Goal: Use online tool/utility: Use online tool/utility

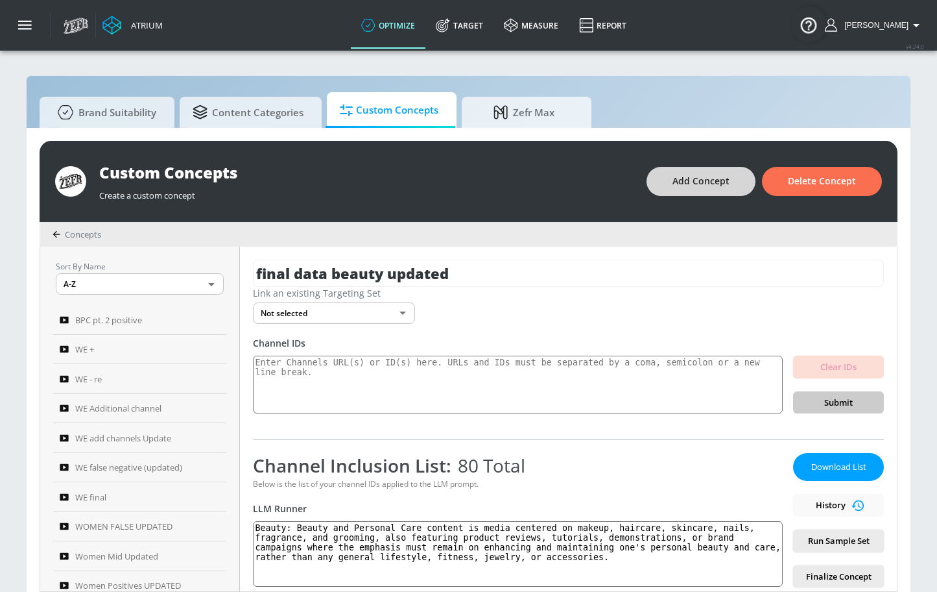
click at [732, 176] on button "Add Concept" at bounding box center [701, 181] width 109 height 29
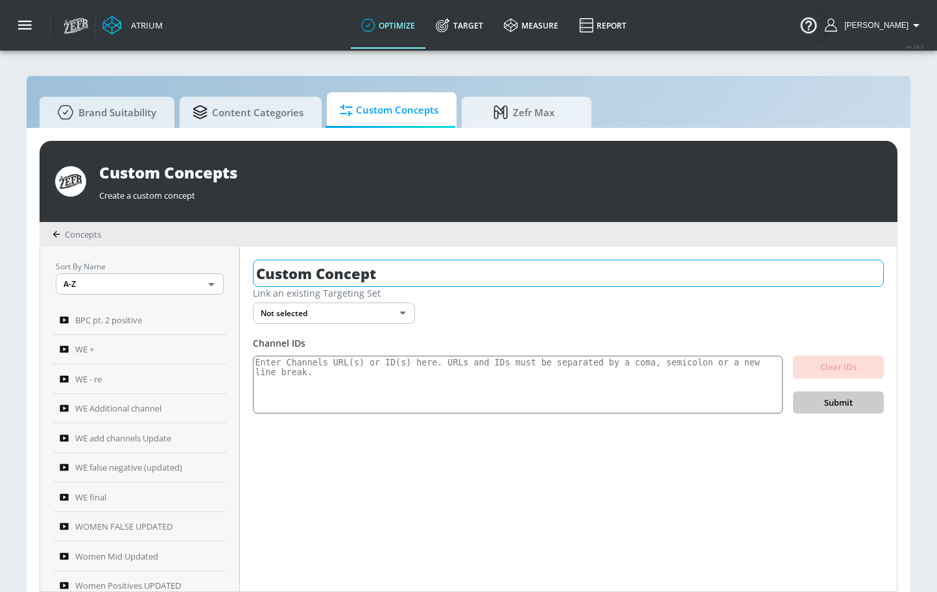
click at [427, 262] on input "Custom Concept" at bounding box center [568, 273] width 631 height 27
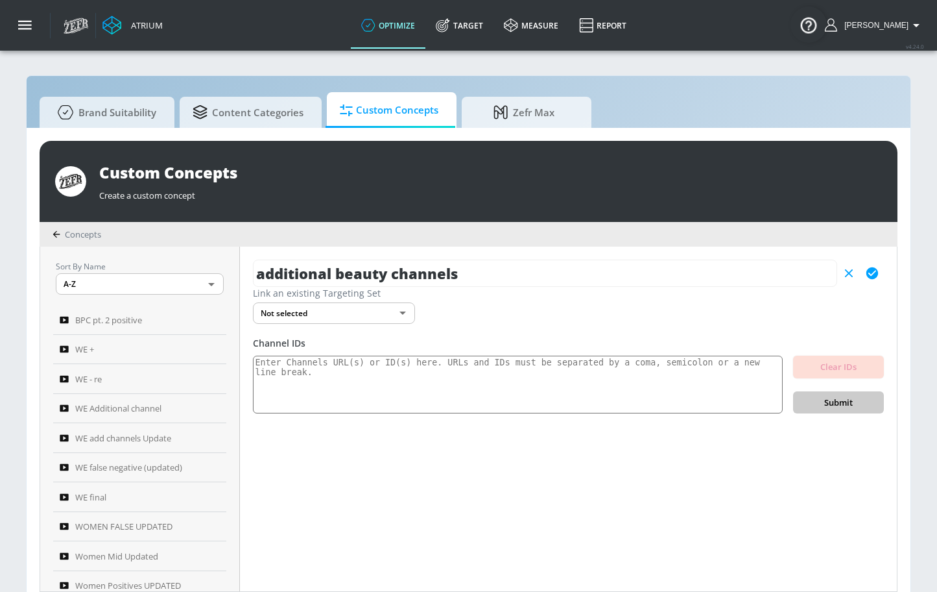
type input "additional beauty channels"
click at [877, 269] on icon "button" at bounding box center [872, 273] width 14 height 14
click at [495, 361] on textarea at bounding box center [518, 385] width 530 height 58
paste textarea "UCXd5jUPwfYqx1G-Mx0MNKNA UCBpUGxCXfheU0can_bxNdSg UCPRT6qxXBwtCjKdSm1Tla0g UCNG…"
type textarea "UCXd5jUPwfYqx1G-Mx0MNKNA UCBpUGxCXfheU0can_bxNdSg UCPRT6qxXBwtCjKdSm1Tla0g UCNG…"
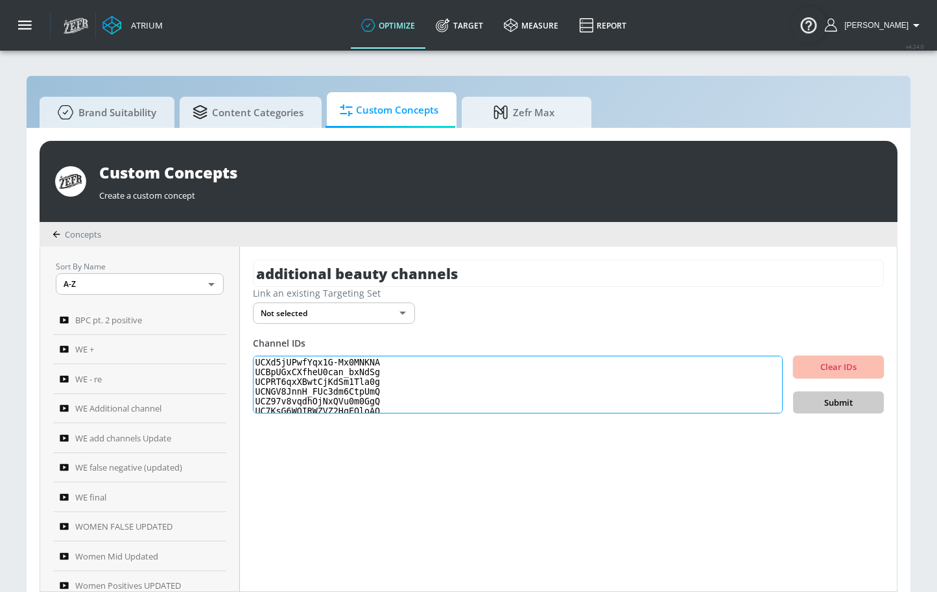
scroll to position [246, 0]
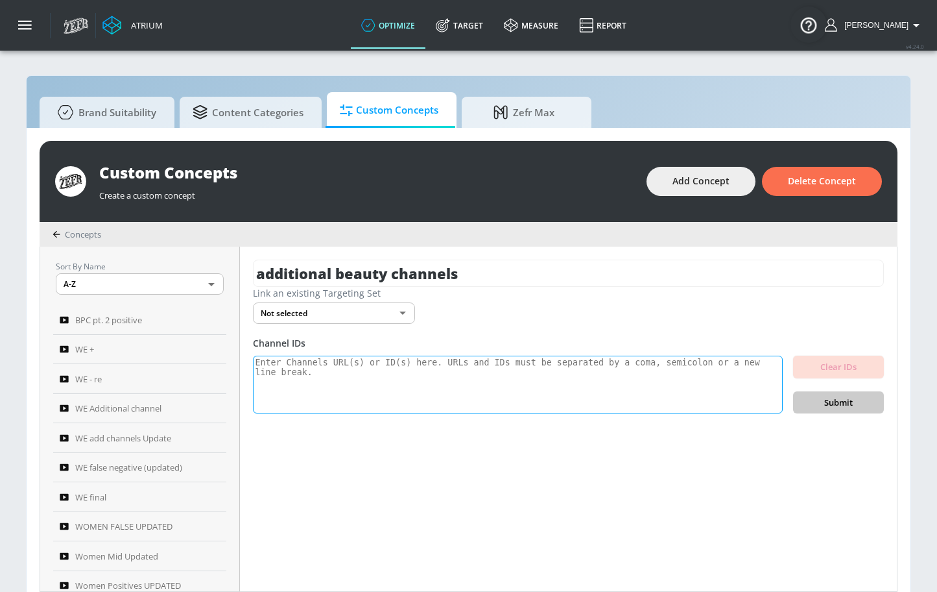
click at [604, 386] on textarea at bounding box center [518, 385] width 530 height 58
paste textarea "UCXd5jUPwfYqx1G-Mx0MNKNA UCBpUGxCXfheU0can_bxNdSg UCPRT6qxXBwtCjKdSm1Tla0g UCNG…"
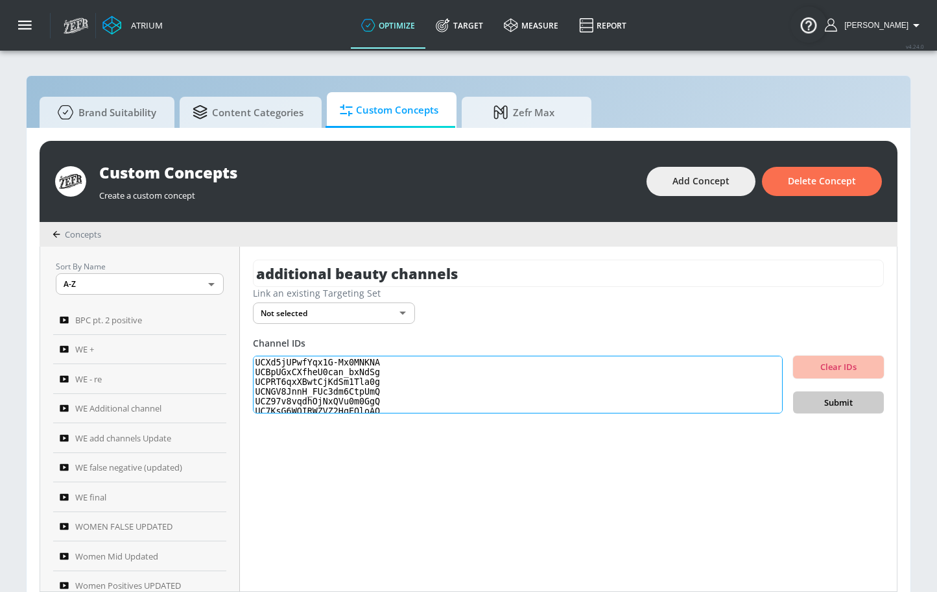
scroll to position [246, 0]
type textarea "UCXd5jUPwfYqx1G-Mx0MNKNA UCBpUGxCXfheU0can_bxNdSg UCPRT6qxXBwtCjKdSm1Tla0g UCNG…"
click at [814, 395] on span "Submit" at bounding box center [839, 402] width 70 height 15
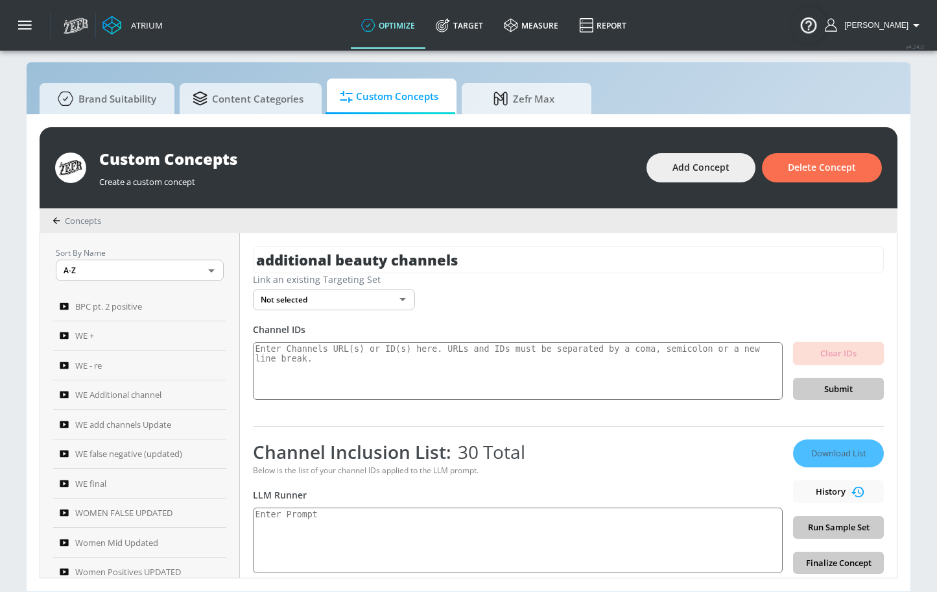
scroll to position [80, 0]
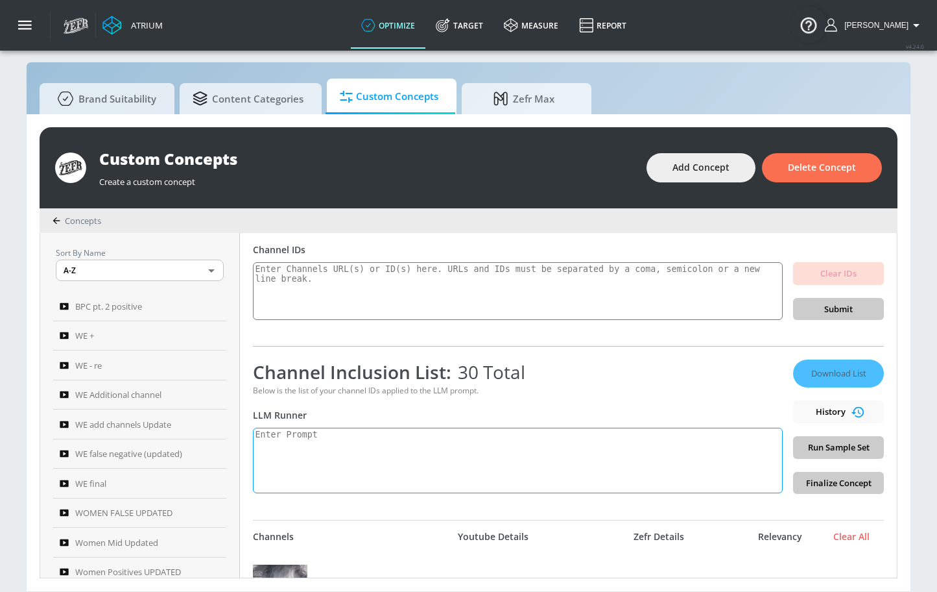
click at [483, 442] on textarea at bounding box center [518, 461] width 530 height 66
type textarea "n"
paste textarea "Beauty and Personal Care content can include but is not limited to makeup, hair…"
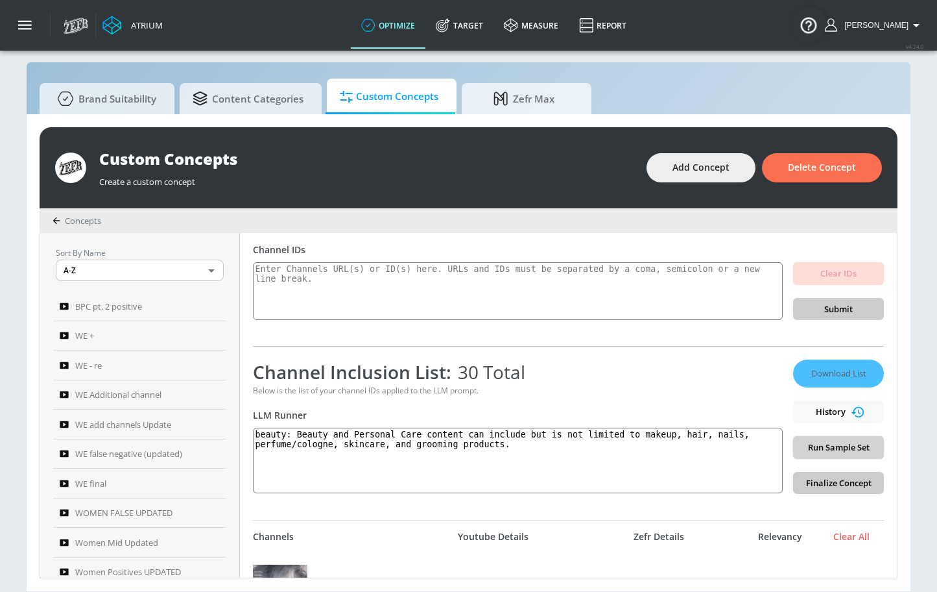
click at [835, 443] on span "Run Sample Set" at bounding box center [839, 447] width 70 height 15
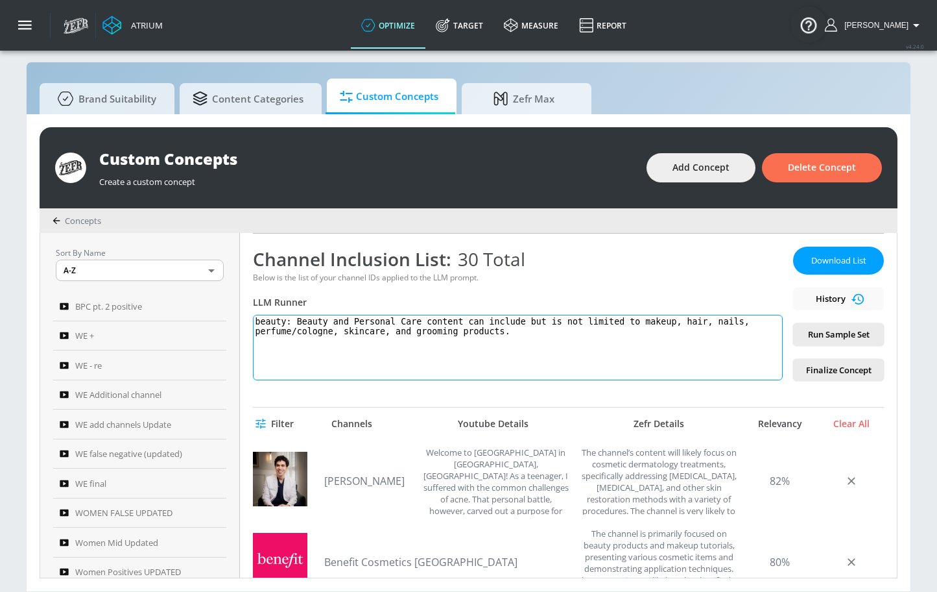
scroll to position [70, 0]
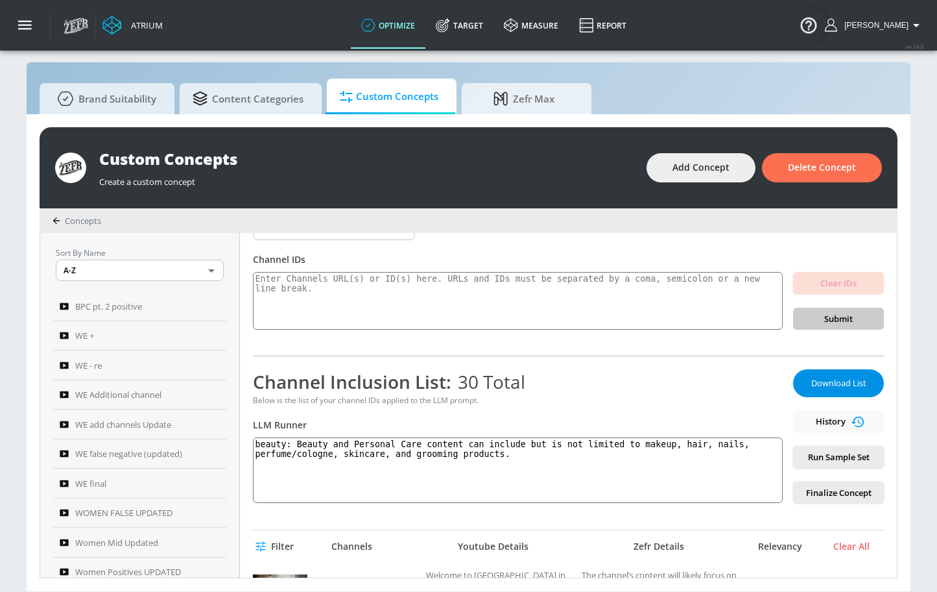
click at [841, 378] on span "Download List" at bounding box center [838, 383] width 65 height 15
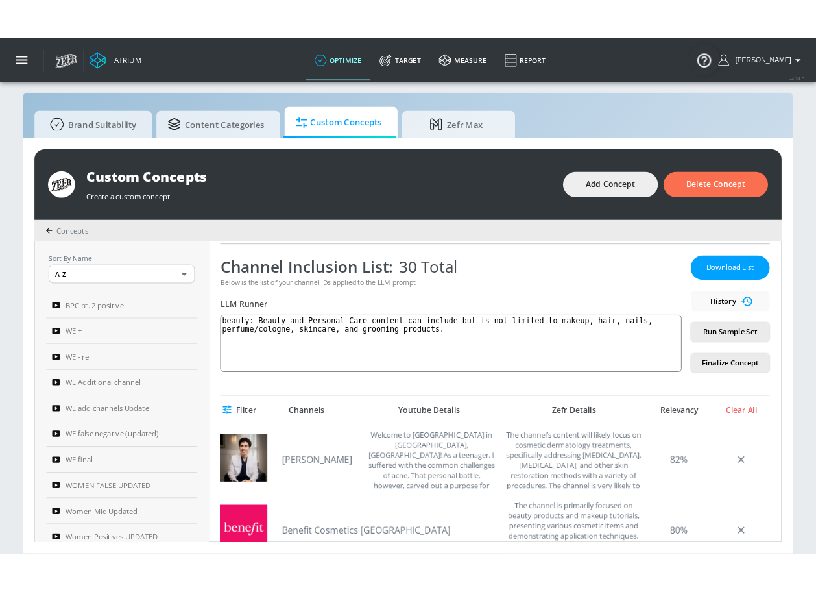
scroll to position [248, 0]
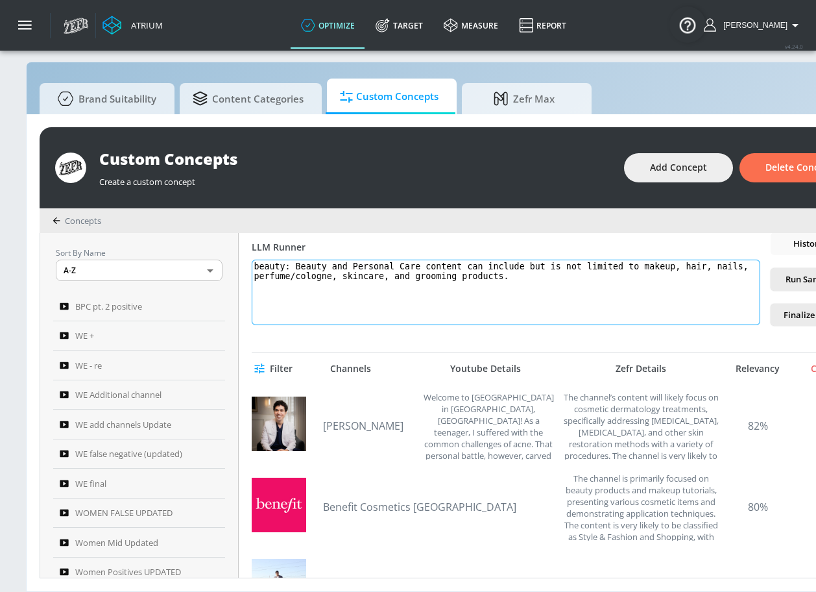
drag, startPoint x: 519, startPoint y: 285, endPoint x: 293, endPoint y: 263, distance: 227.4
click at [293, 263] on textarea "beauty: Beauty and Personal Care content can include but is not limited to make…" at bounding box center [506, 293] width 509 height 66
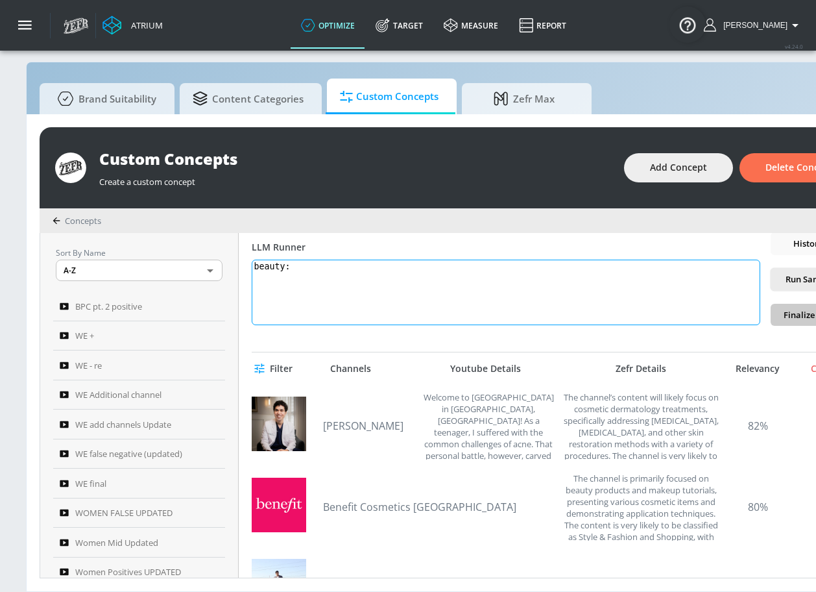
paste textarea "Beauty and Personal Care content is media centered on makeup, haircare, skincar…"
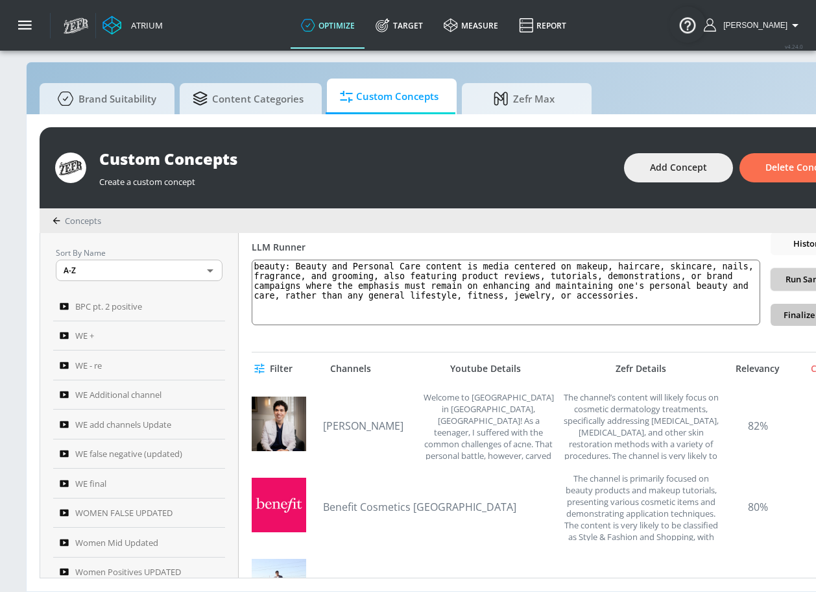
click at [789, 279] on span "Run Sample Set" at bounding box center [816, 279] width 70 height 15
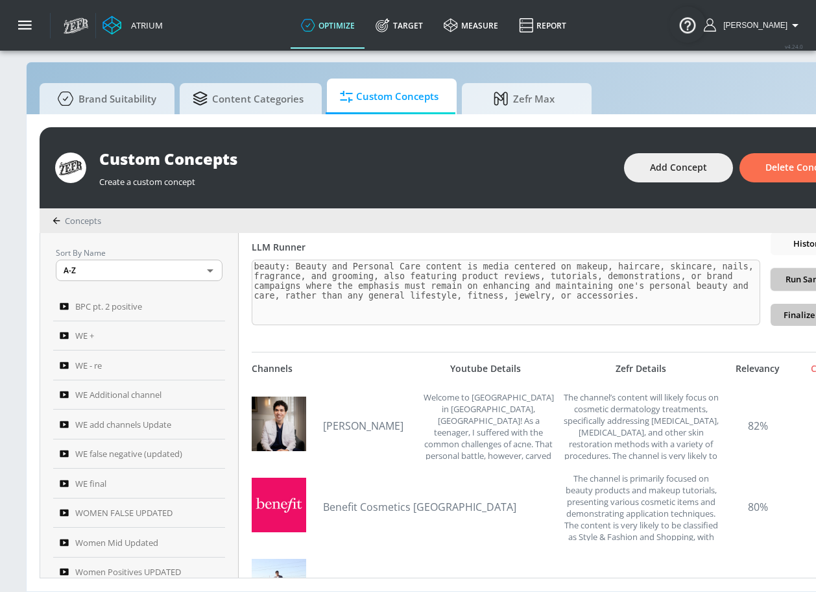
type textarea "beauty: Beauty and Personal Care content is media centered on makeup, haircare,…"
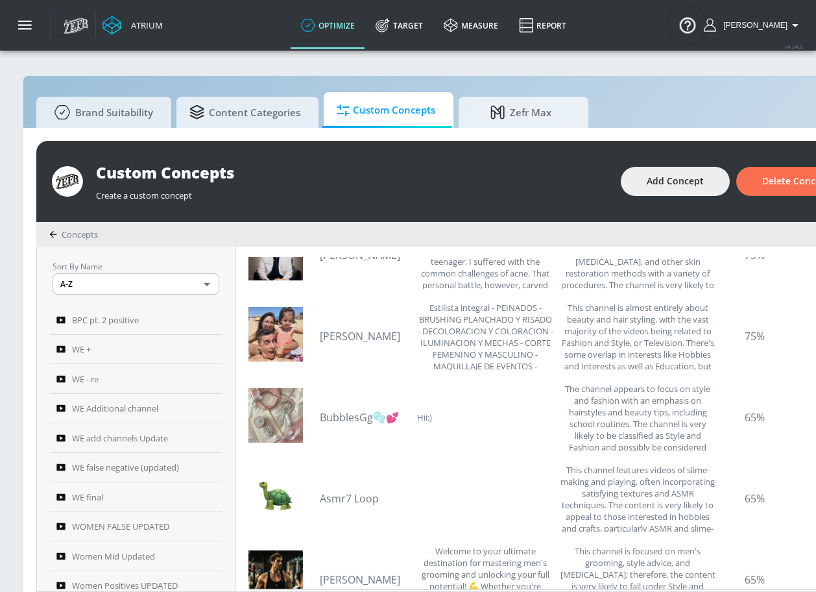
scroll to position [132, 0]
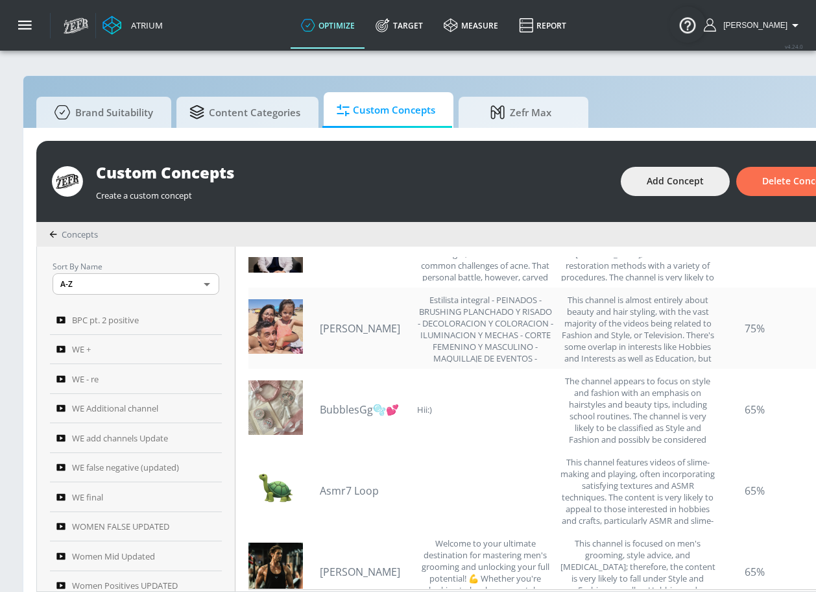
click at [366, 330] on link "[PERSON_NAME]" at bounding box center [365, 328] width 91 height 14
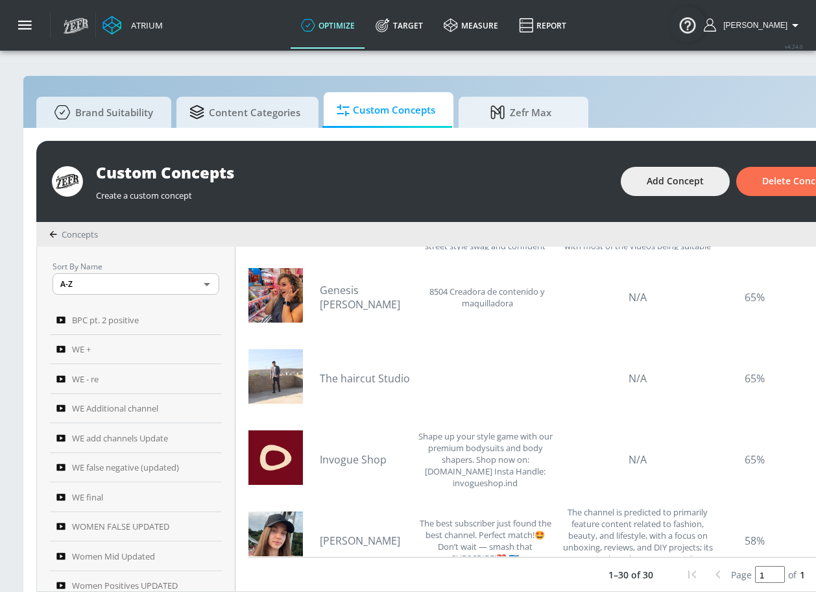
scroll to position [529, 0]
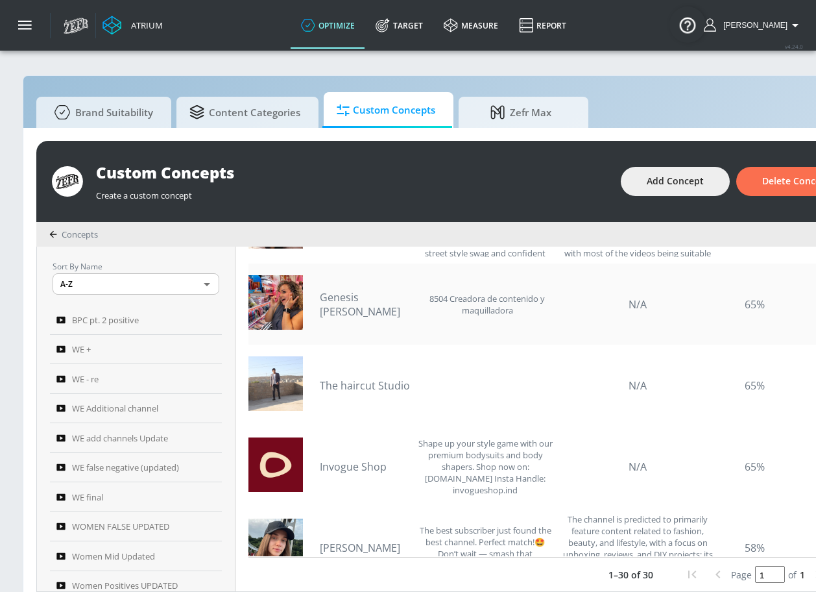
click at [348, 325] on div "Genesis [PERSON_NAME] 8504 Creadora de contenido y maquilladora" at bounding box center [437, 304] width 234 height 68
click at [348, 310] on link "Genesis [PERSON_NAME]" at bounding box center [367, 304] width 95 height 29
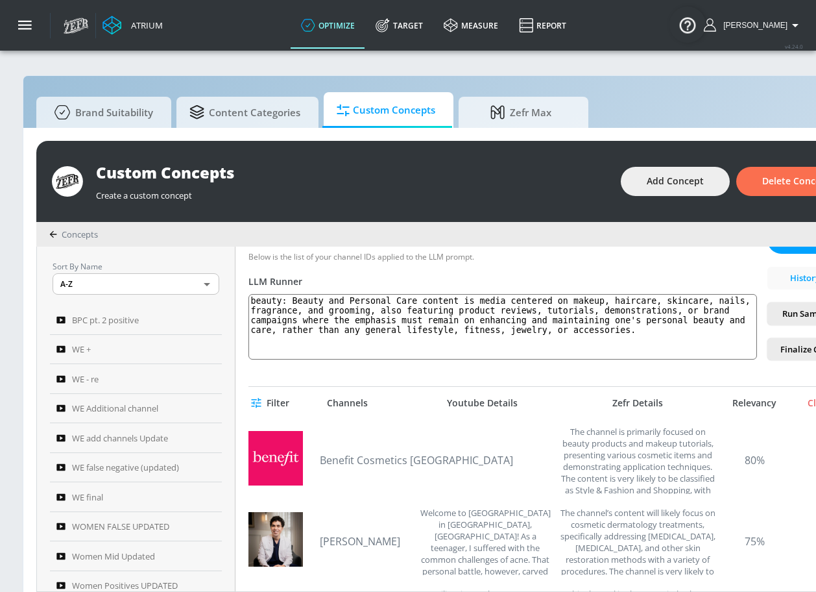
scroll to position [0, 0]
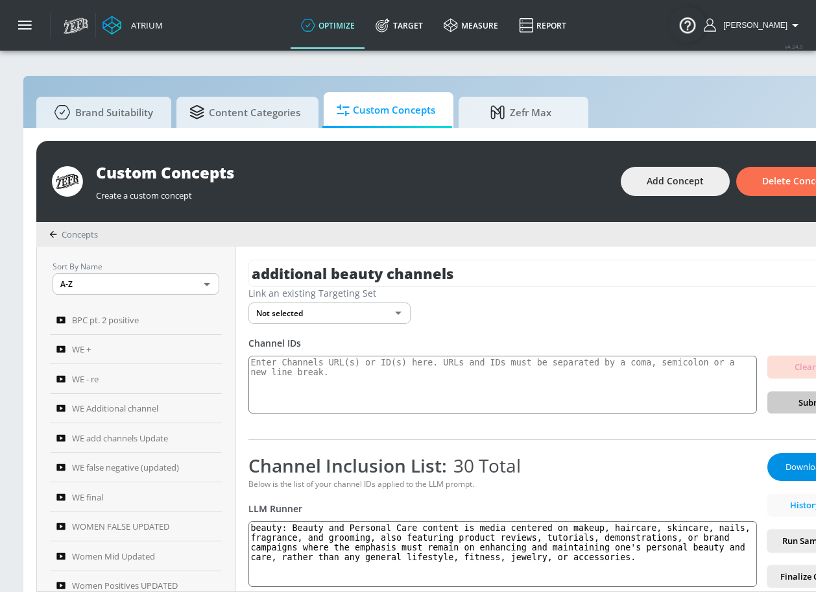
click at [799, 466] on span "Download List" at bounding box center [812, 466] width 65 height 15
